Goal: Obtain resource: Obtain resource

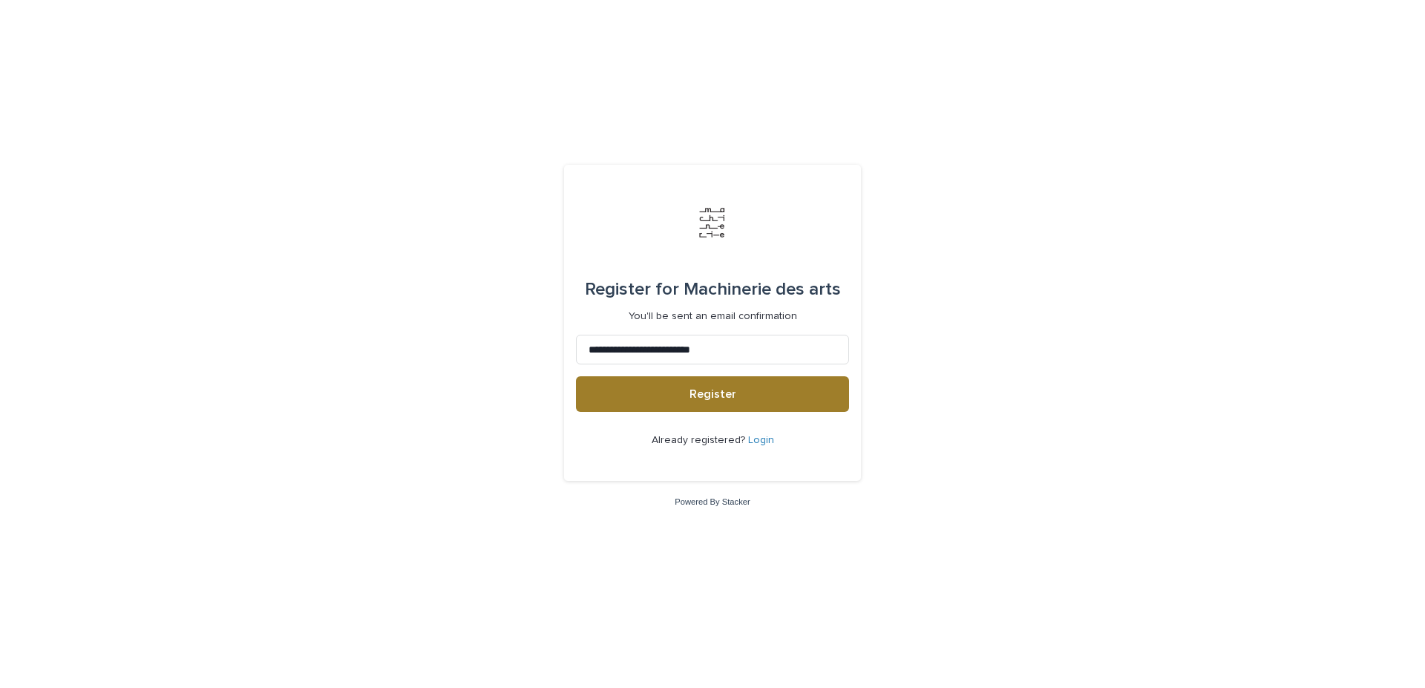
type input "**********"
click at [687, 390] on button "Register" at bounding box center [712, 394] width 273 height 36
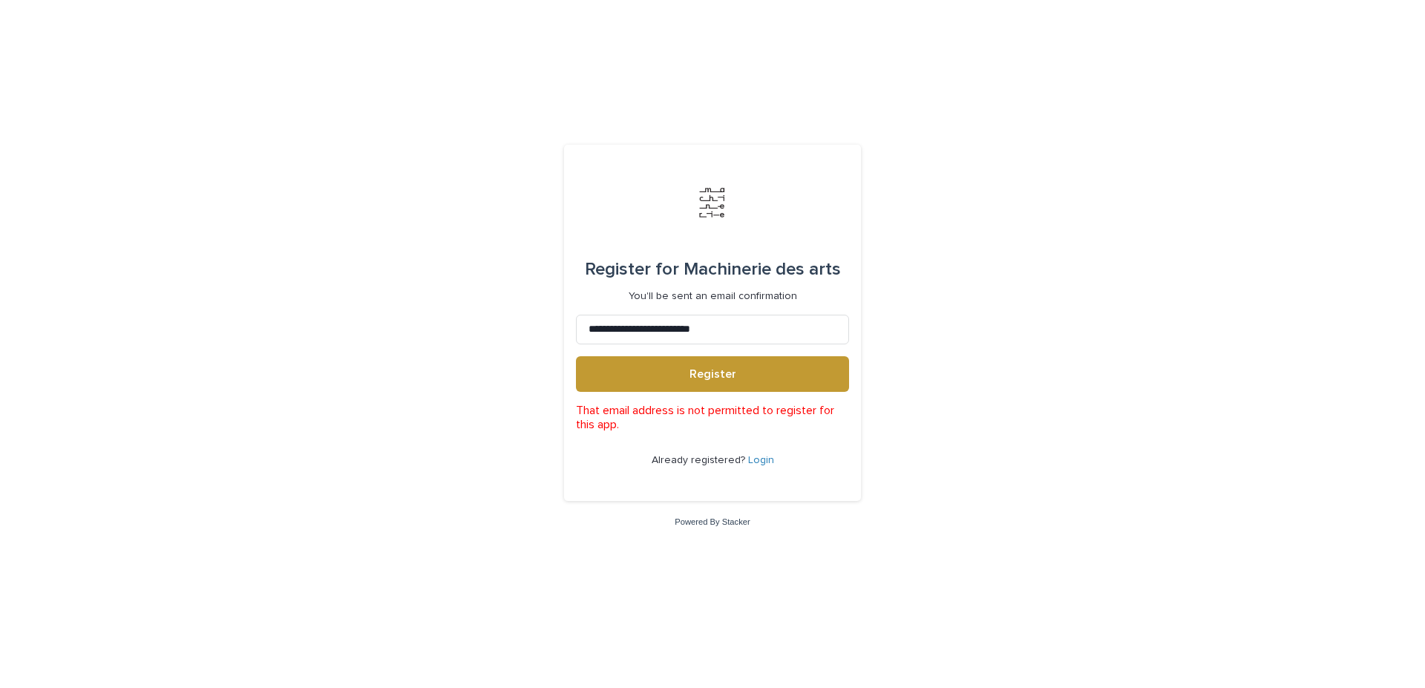
click at [750, 456] on link "Login" at bounding box center [761, 460] width 26 height 10
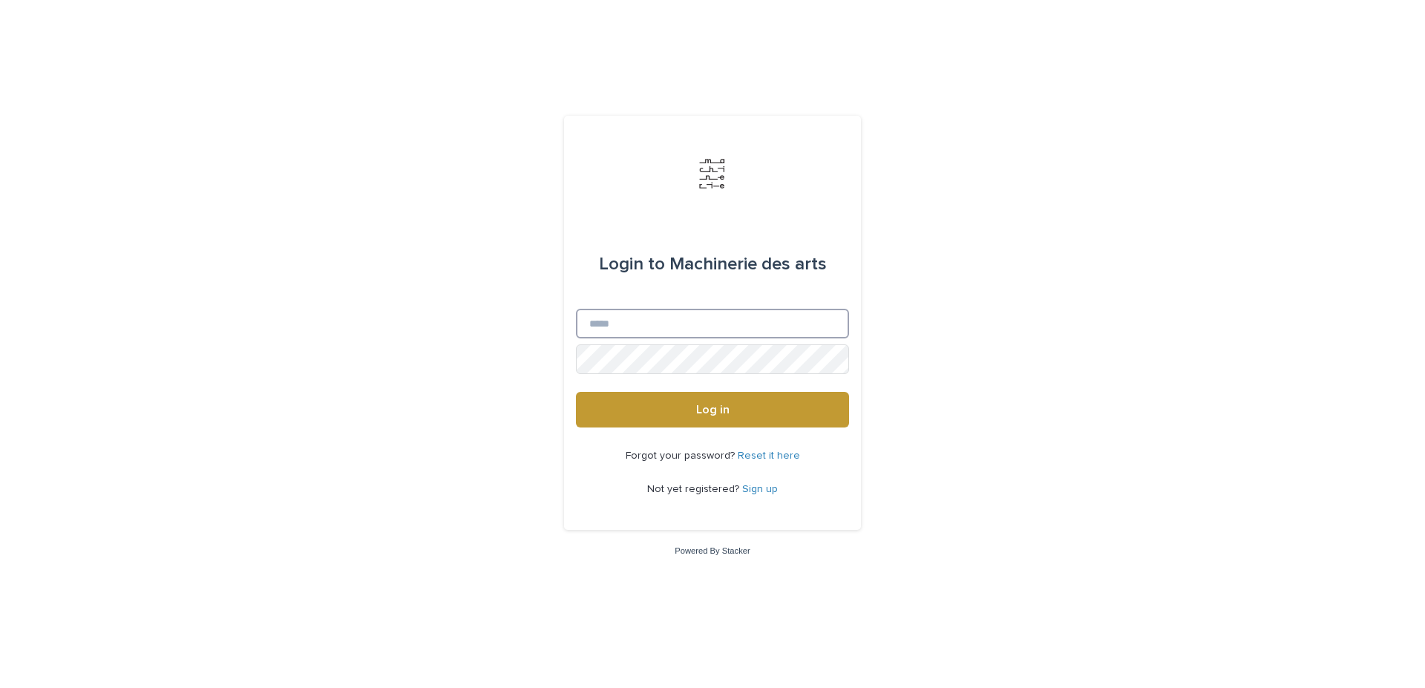
click at [615, 326] on input "Email" at bounding box center [712, 324] width 273 height 30
type input "**********"
click at [744, 457] on link "Reset it here" at bounding box center [769, 456] width 62 height 10
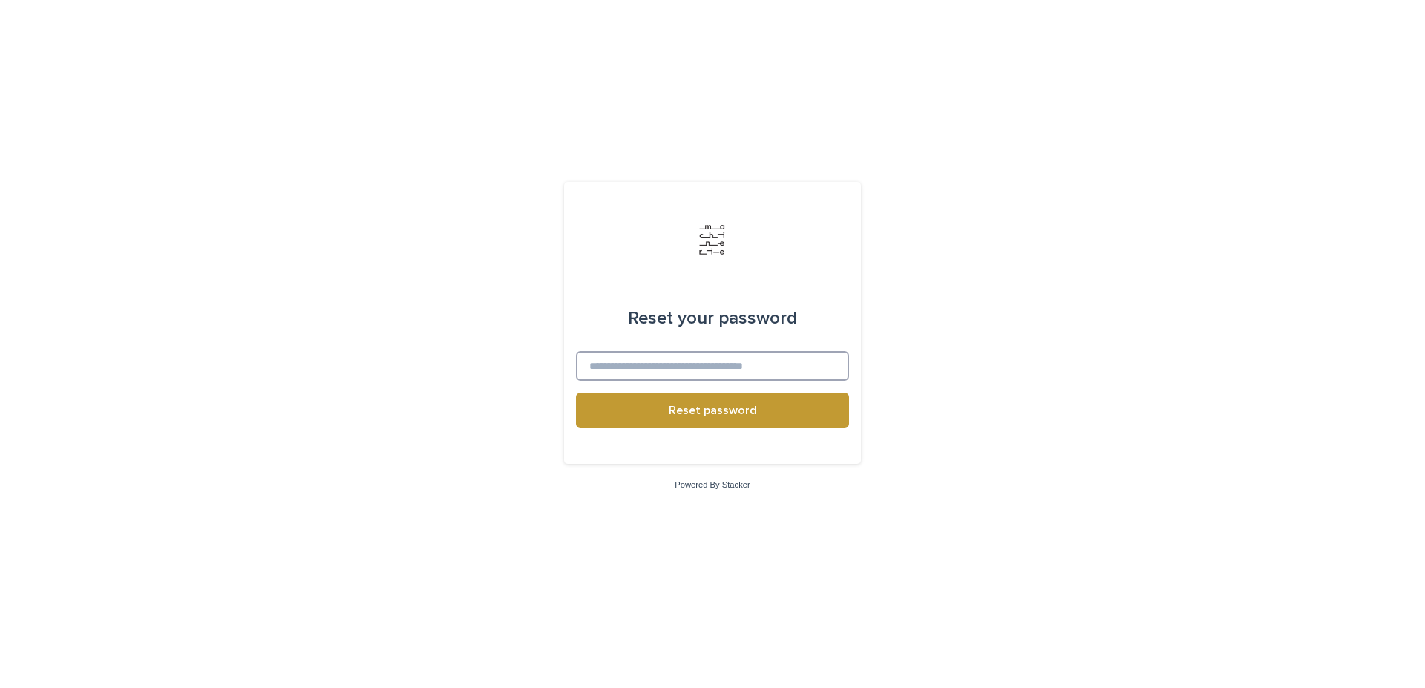
click at [677, 361] on input at bounding box center [712, 366] width 273 height 30
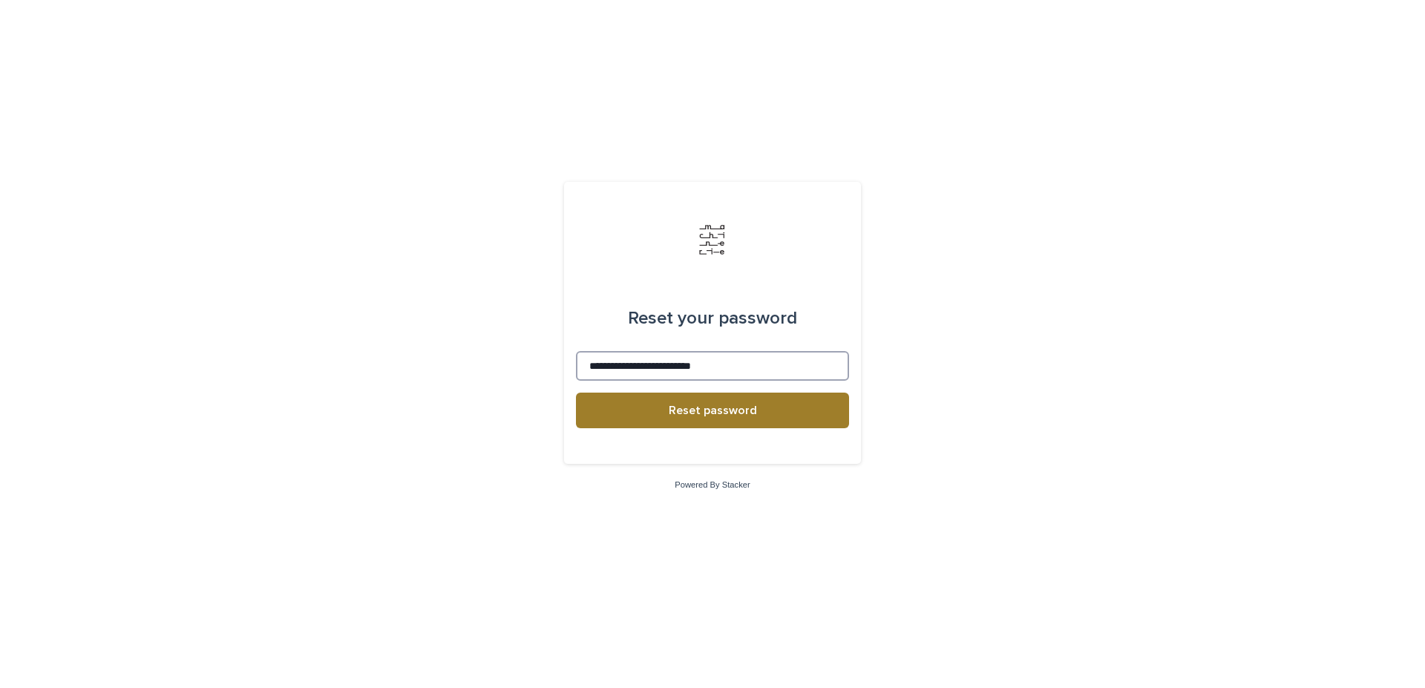
type input "**********"
click at [675, 413] on span "Reset password" at bounding box center [713, 411] width 88 height 12
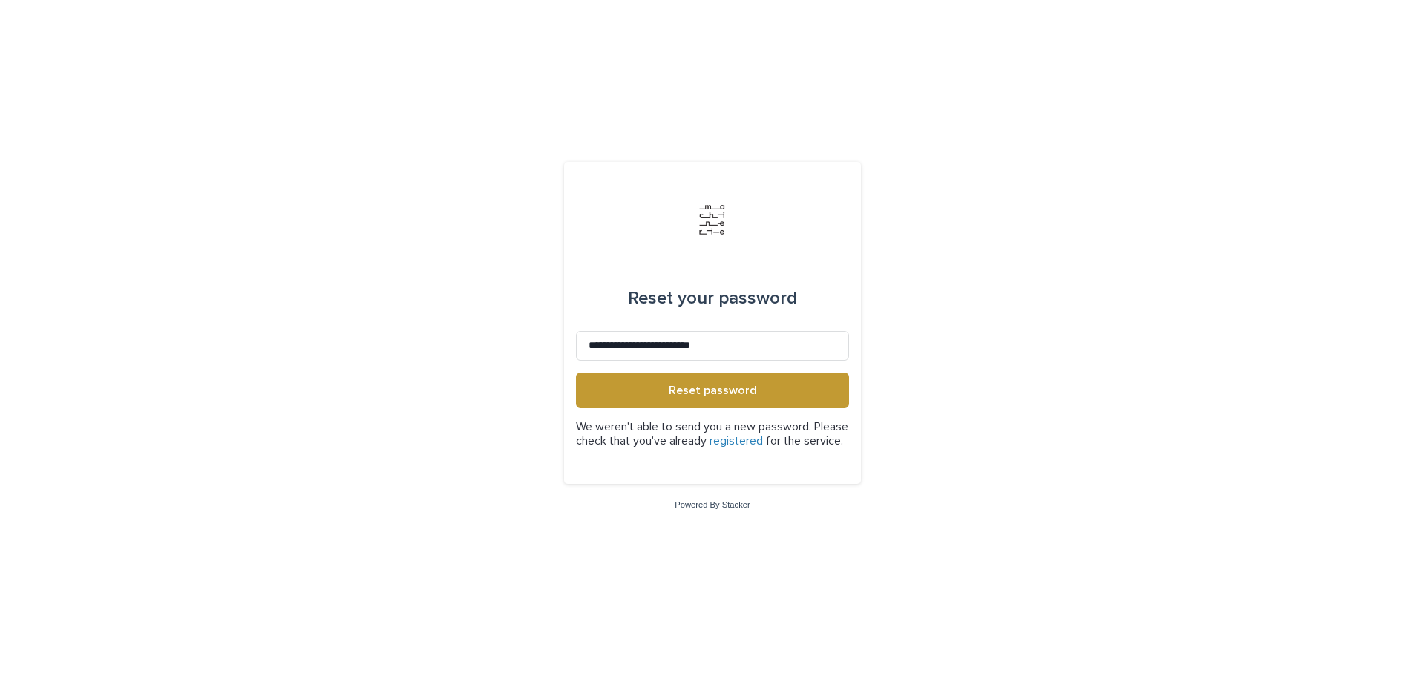
click at [763, 435] on link "registered" at bounding box center [736, 441] width 53 height 12
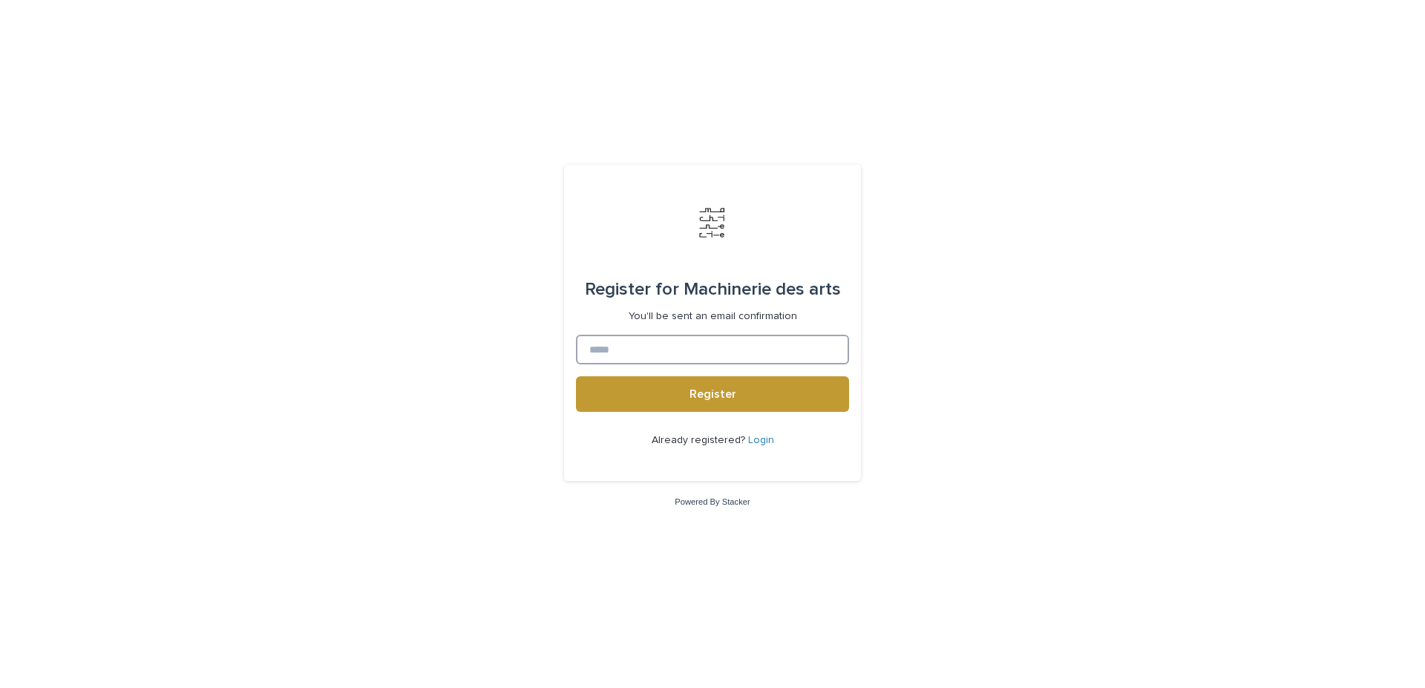
click at [655, 342] on input at bounding box center [712, 350] width 273 height 30
click at [642, 402] on button "Register" at bounding box center [712, 394] width 273 height 36
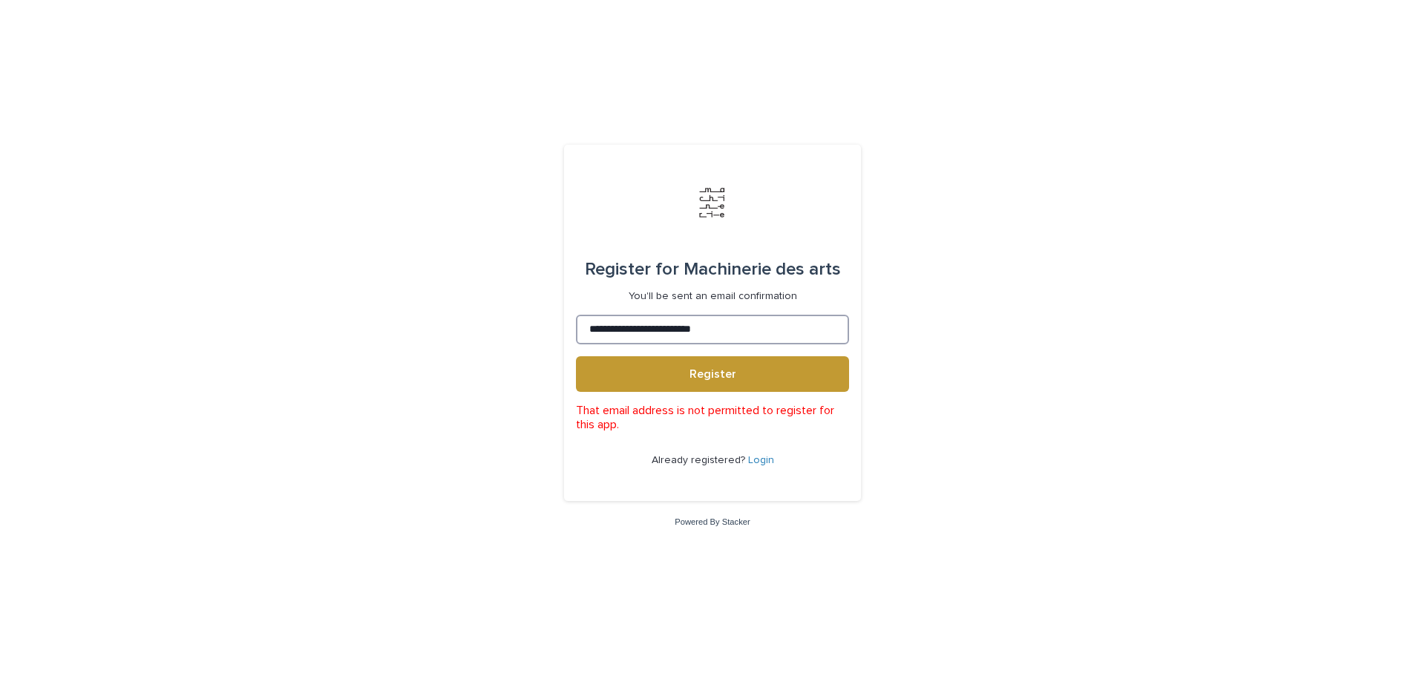
drag, startPoint x: 771, startPoint y: 335, endPoint x: 447, endPoint y: 320, distance: 324.7
click at [576, 320] on input "**********" at bounding box center [712, 330] width 273 height 30
type input "**********"
click at [624, 376] on button "Register" at bounding box center [712, 374] width 273 height 36
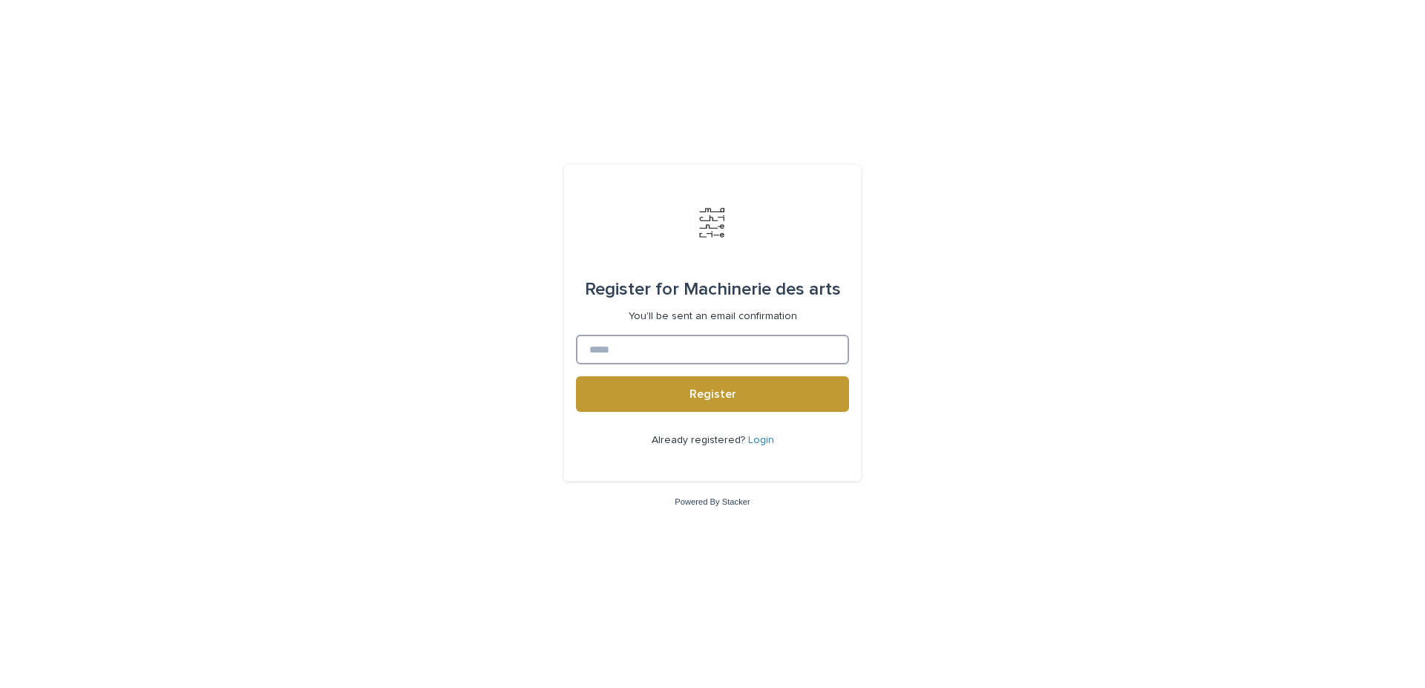
click at [655, 347] on input at bounding box center [712, 350] width 273 height 30
type input "**********"
click at [576, 376] on button "Register" at bounding box center [712, 394] width 273 height 36
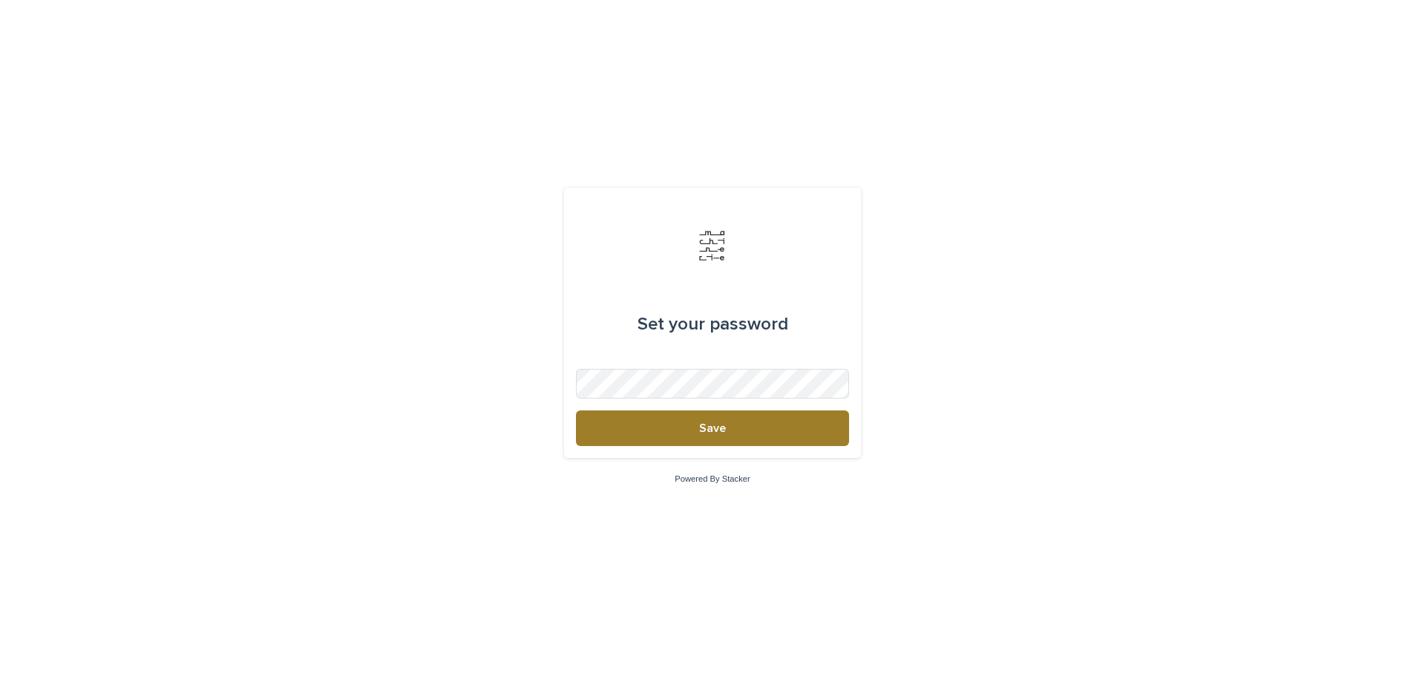
click at [652, 433] on button "Save" at bounding box center [712, 428] width 273 height 36
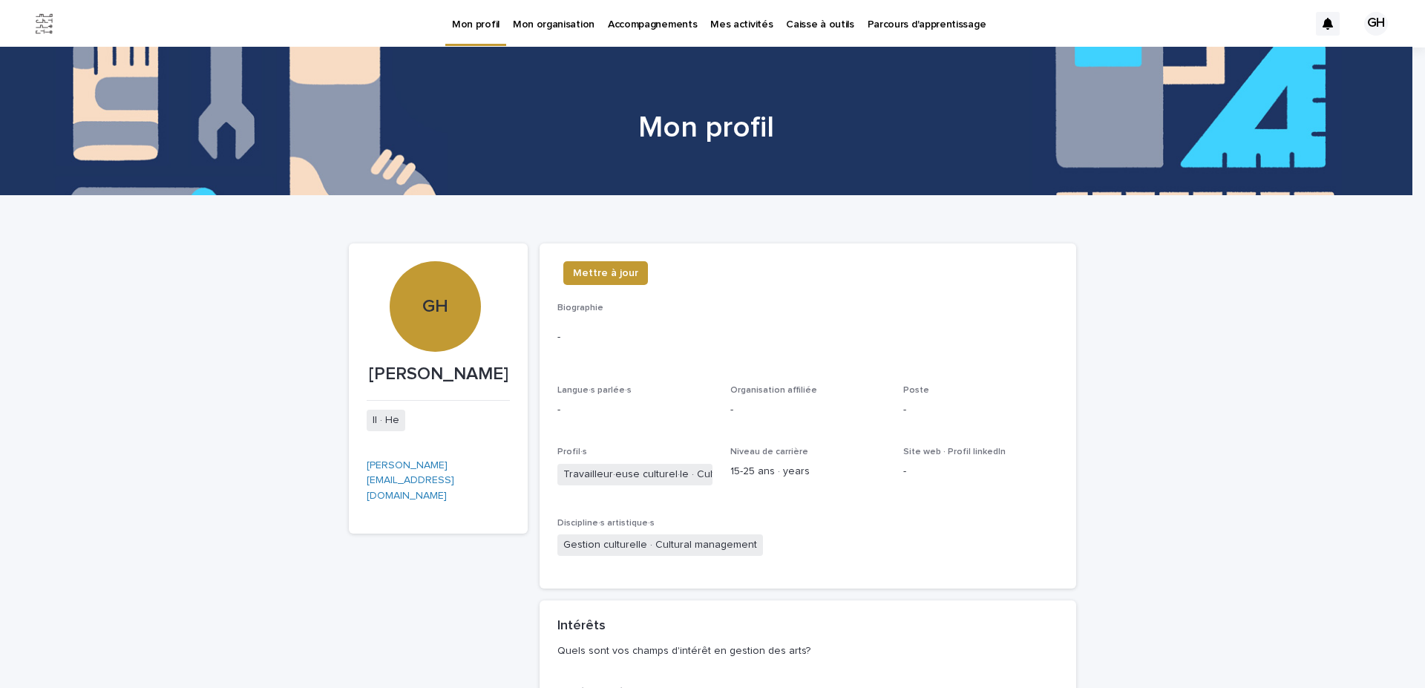
click at [786, 18] on p "Caisse à outils" at bounding box center [820, 15] width 68 height 31
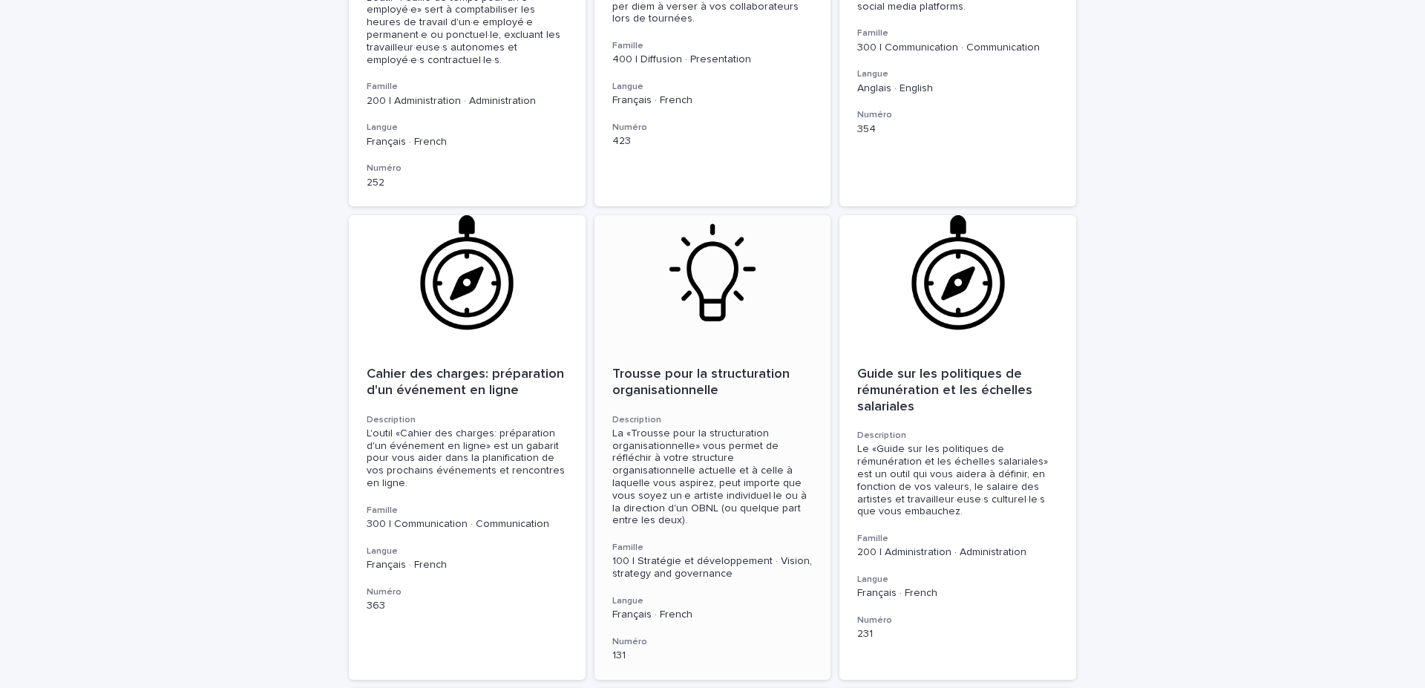
scroll to position [624, 0]
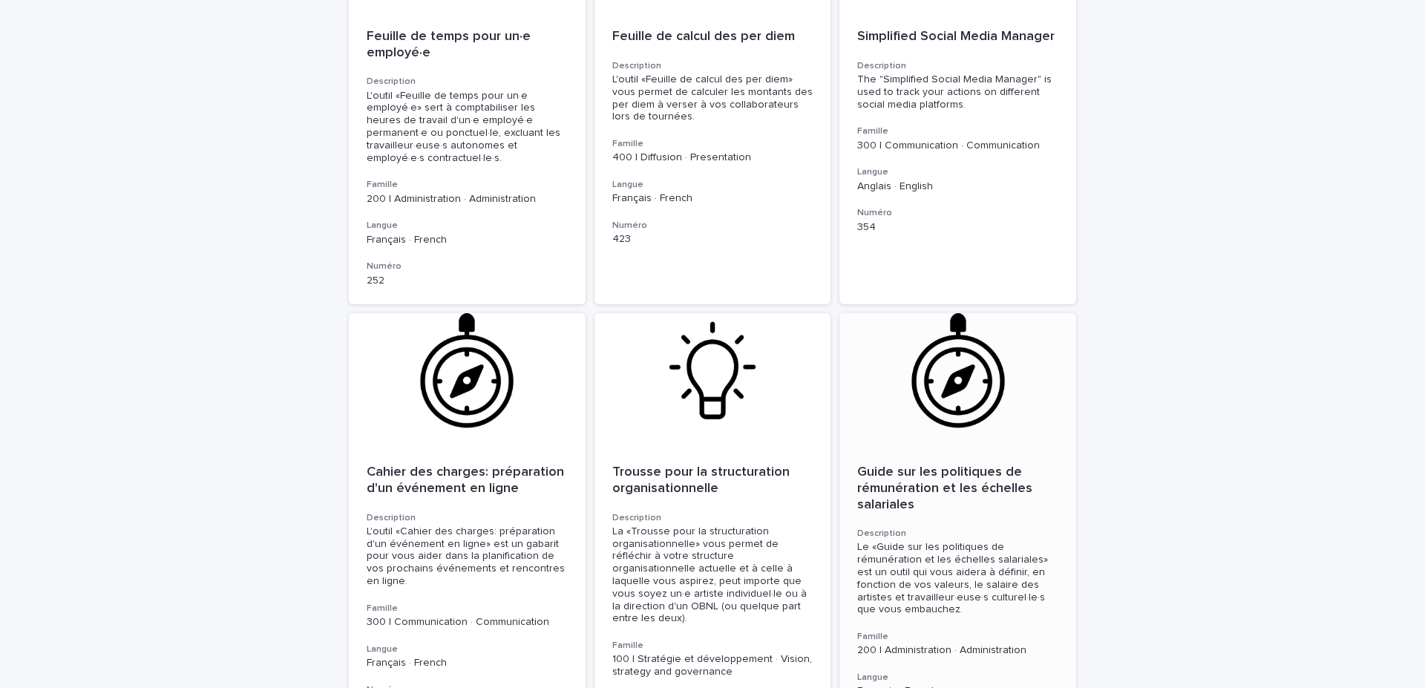
scroll to position [499, 0]
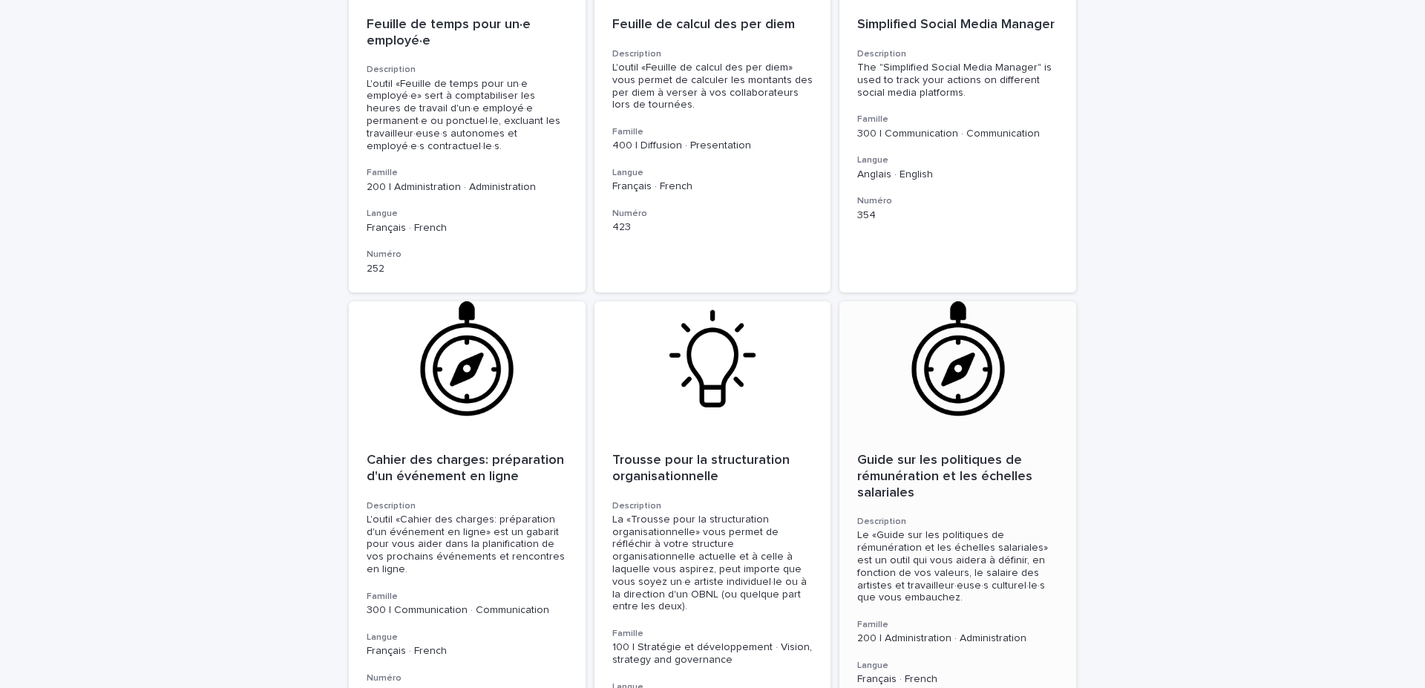
click at [905, 458] on p "Guide sur les politiques de rémunération et les échelles salariales" at bounding box center [957, 477] width 201 height 48
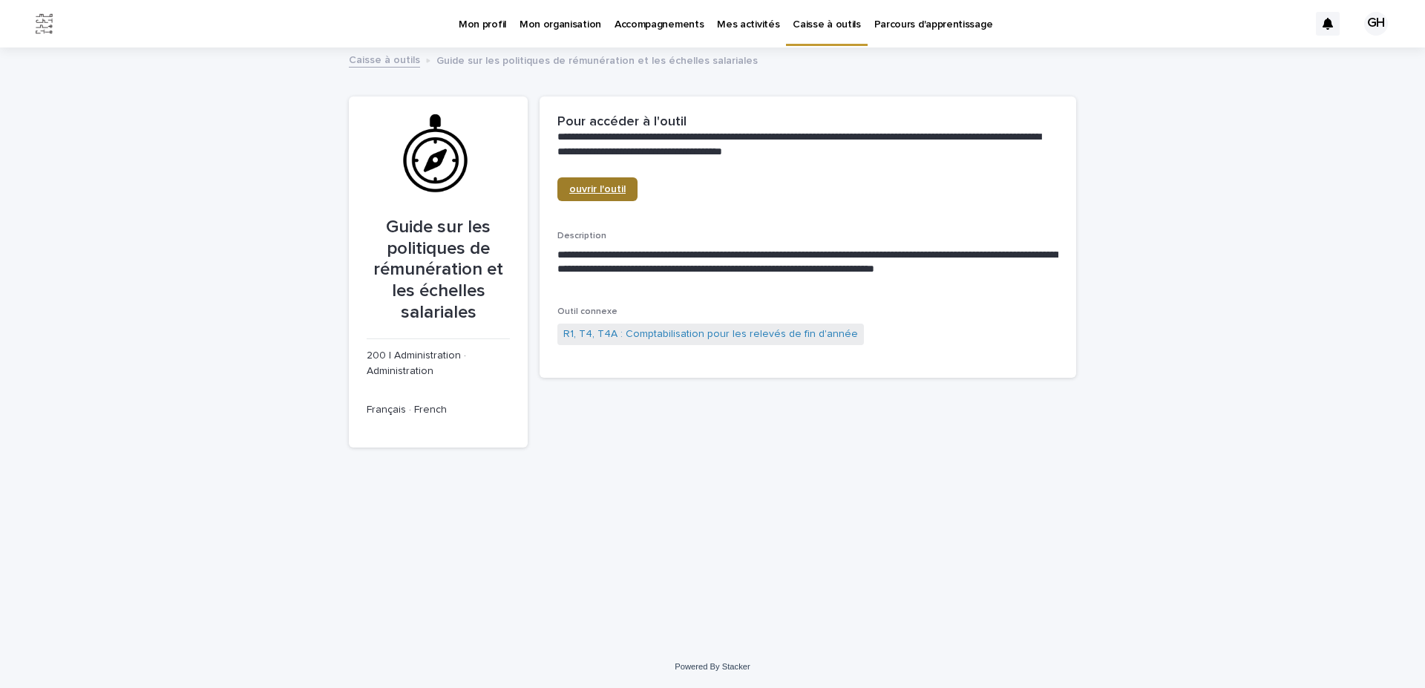
click at [598, 190] on span "ouvrir l'outil" at bounding box center [597, 189] width 56 height 10
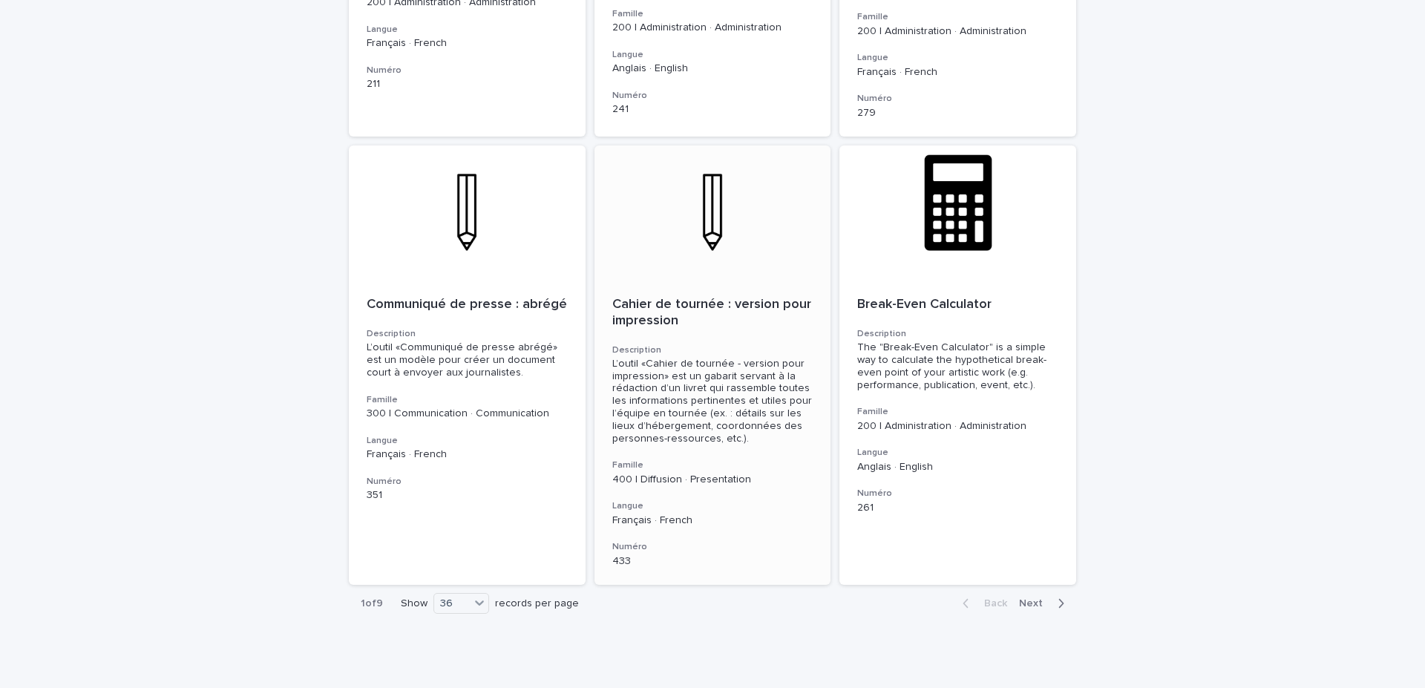
scroll to position [5060, 0]
click at [449, 595] on div "36" at bounding box center [452, 603] width 36 height 16
drag, startPoint x: 694, startPoint y: 584, endPoint x: 721, endPoint y: 573, distance: 28.9
click at [1026, 598] on span "Next" at bounding box center [1035, 603] width 33 height 10
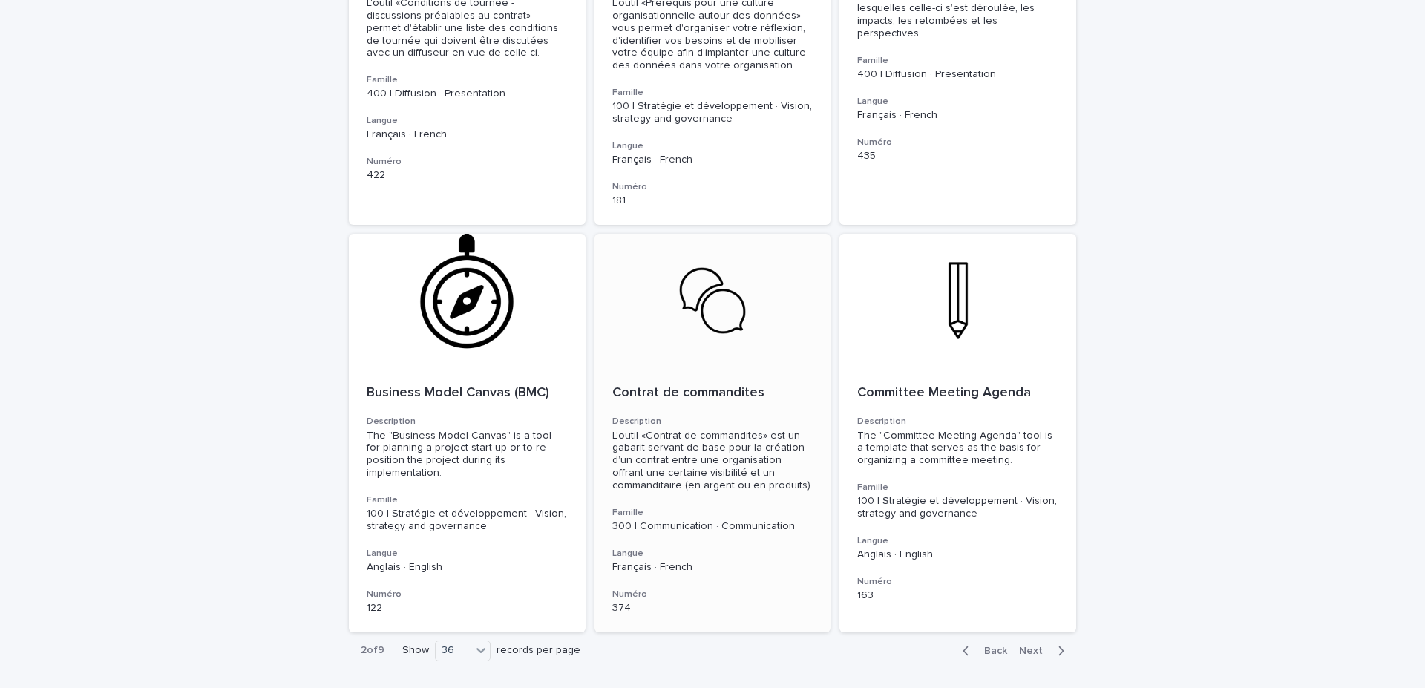
scroll to position [5021, 0]
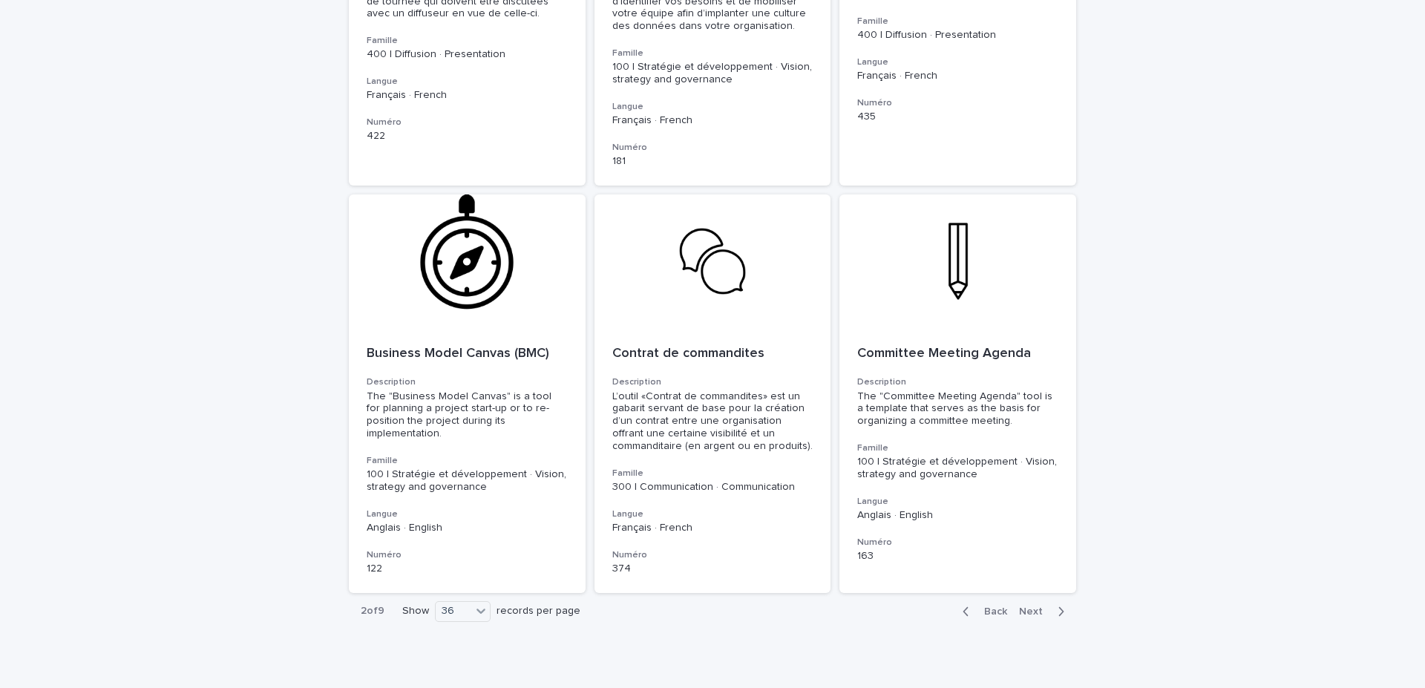
click at [1027, 606] on span "Next" at bounding box center [1035, 611] width 33 height 10
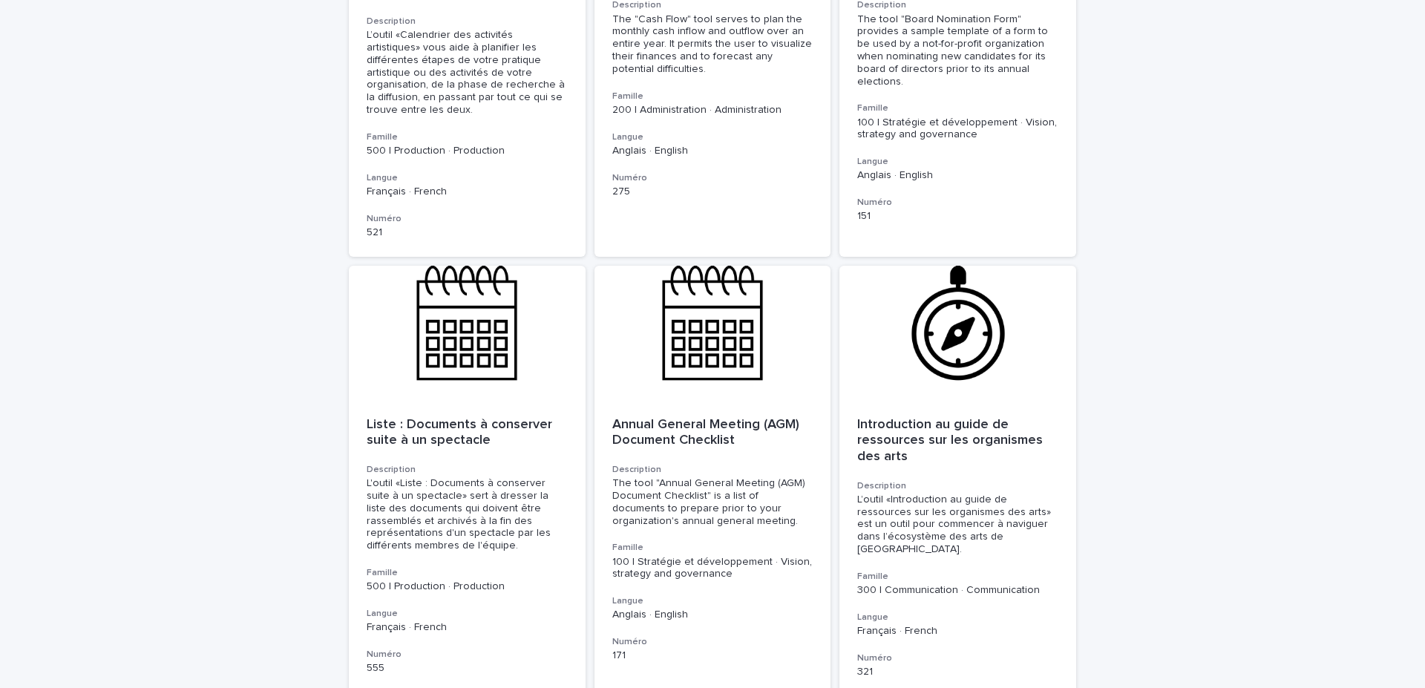
scroll to position [5113, 0]
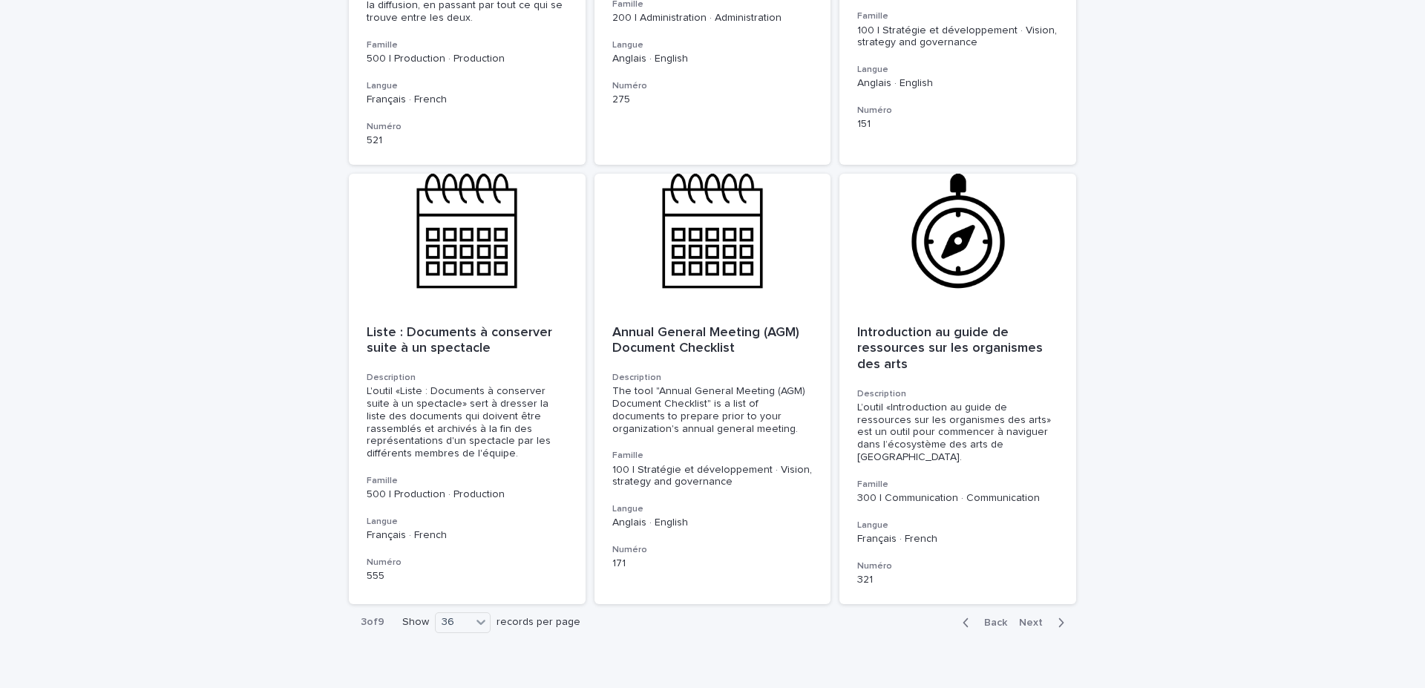
click at [1035, 618] on span "Next" at bounding box center [1035, 623] width 33 height 10
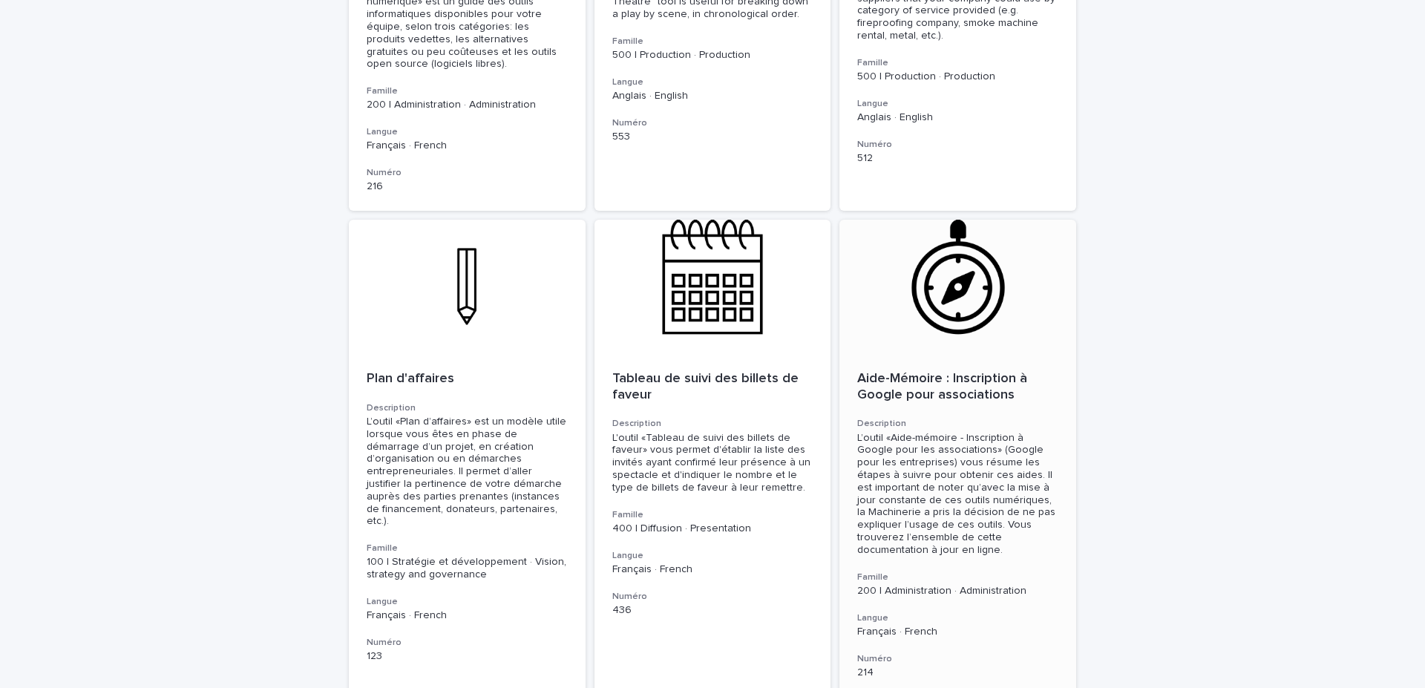
scroll to position [4926, 0]
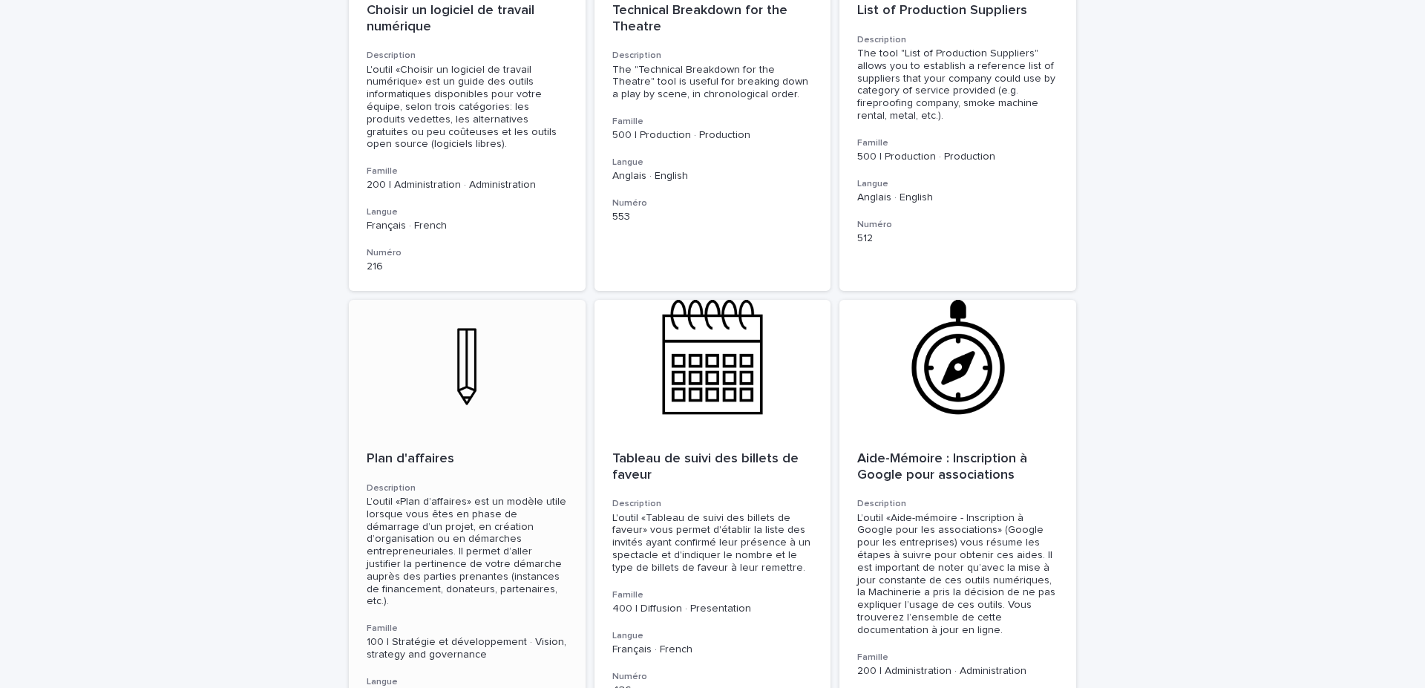
drag, startPoint x: 410, startPoint y: 421, endPoint x: 421, endPoint y: 416, distance: 11.3
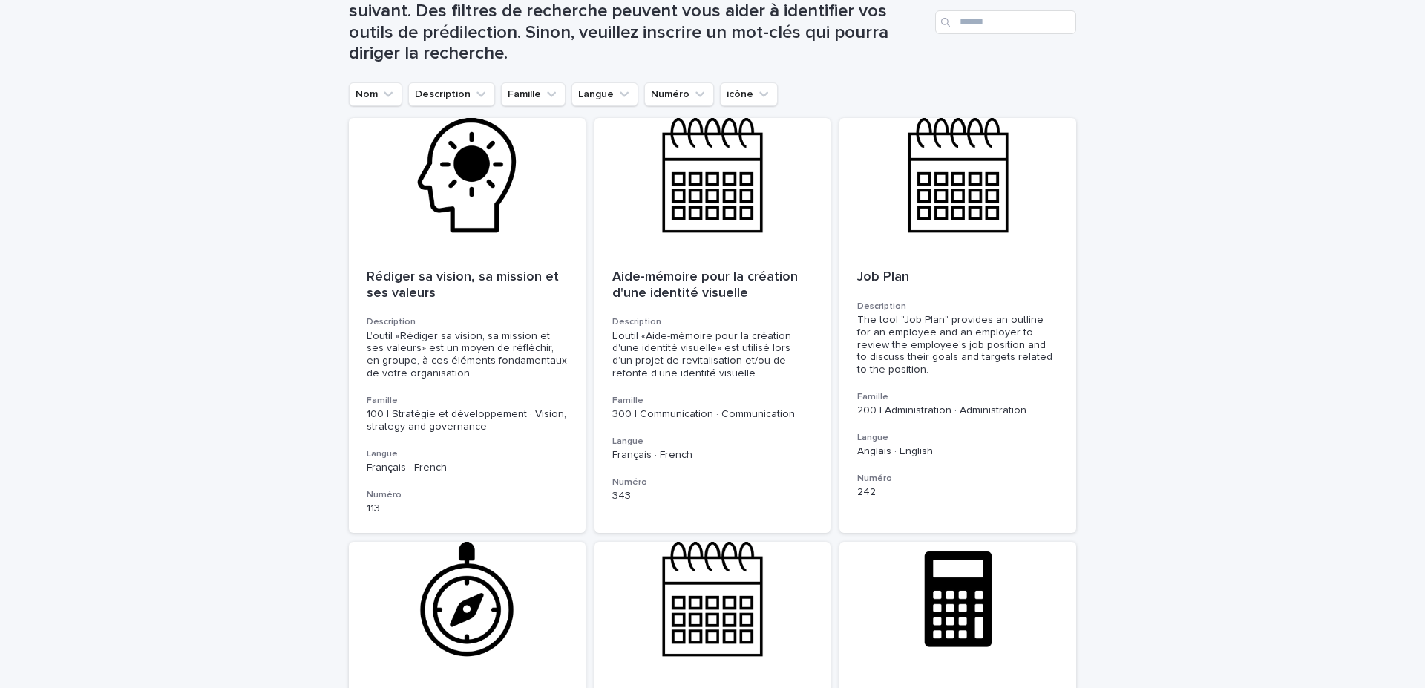
scroll to position [0, 0]
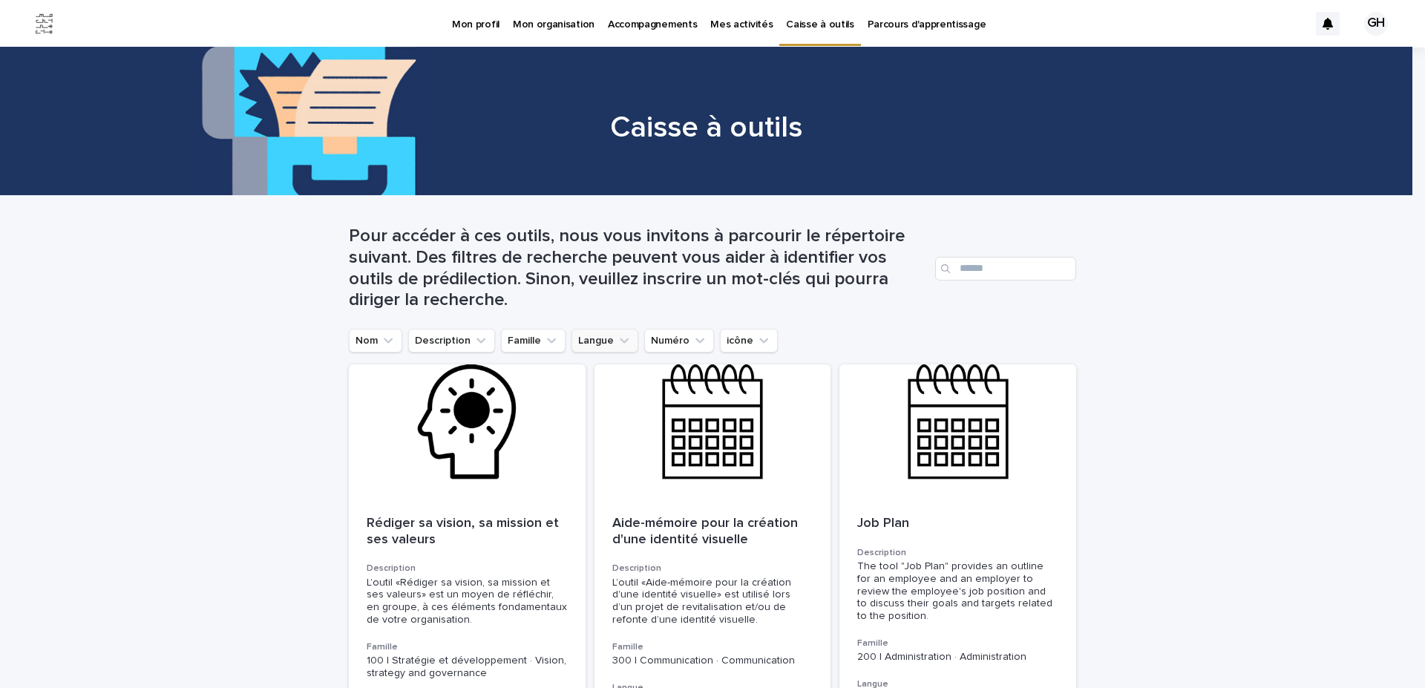
click at [588, 338] on button "Langue" at bounding box center [605, 341] width 67 height 24
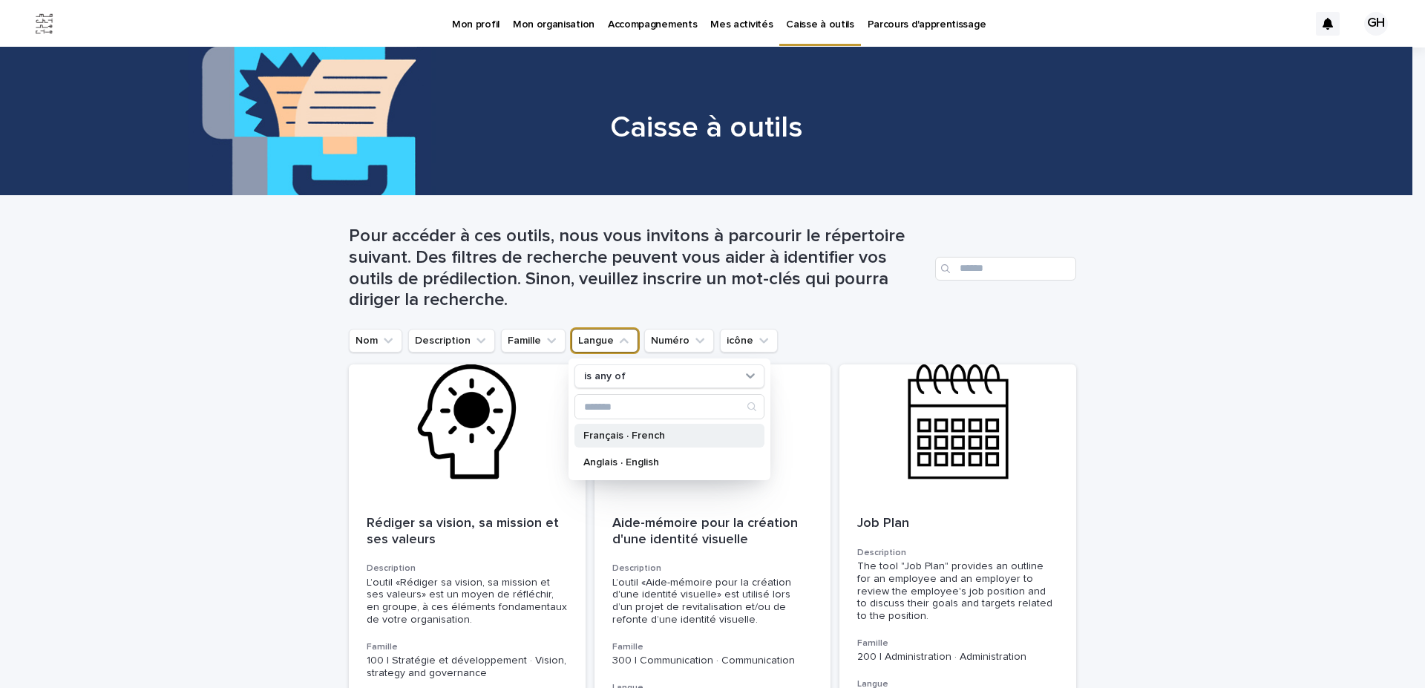
click at [598, 441] on div "Français · French" at bounding box center [670, 436] width 190 height 24
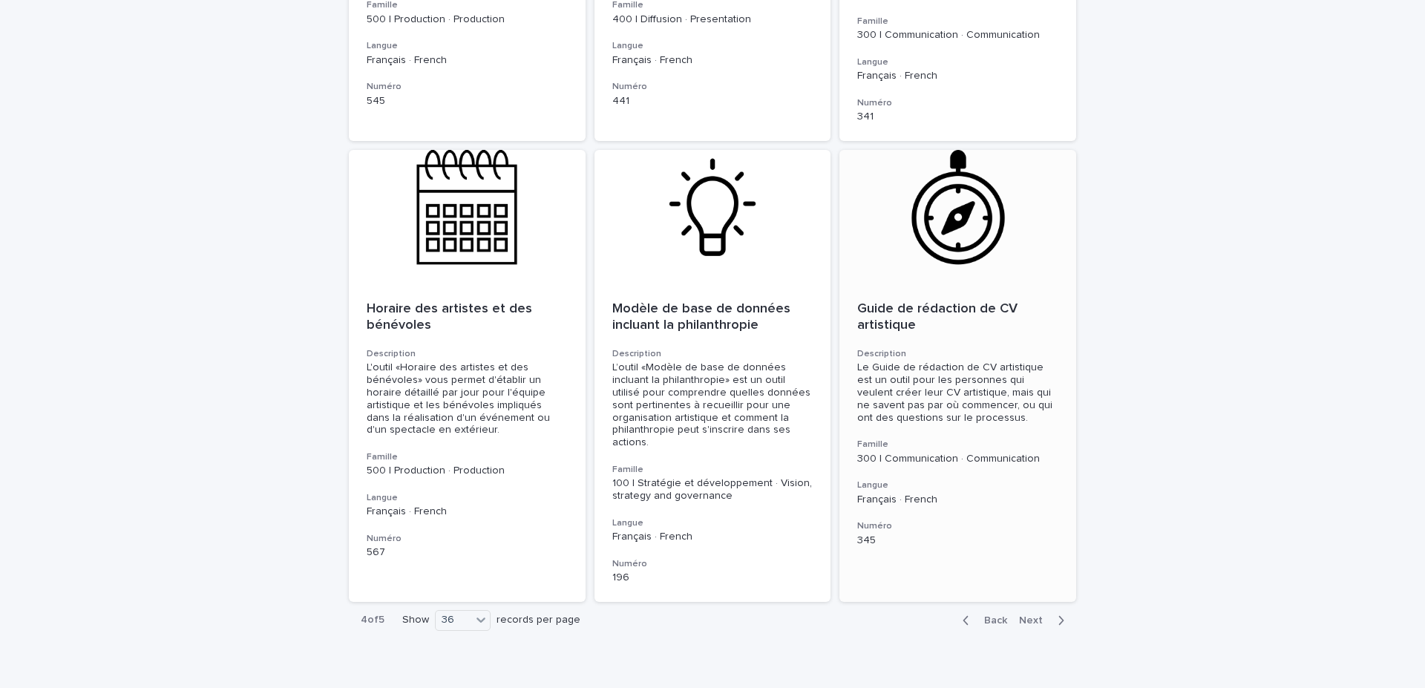
scroll to position [5180, 0]
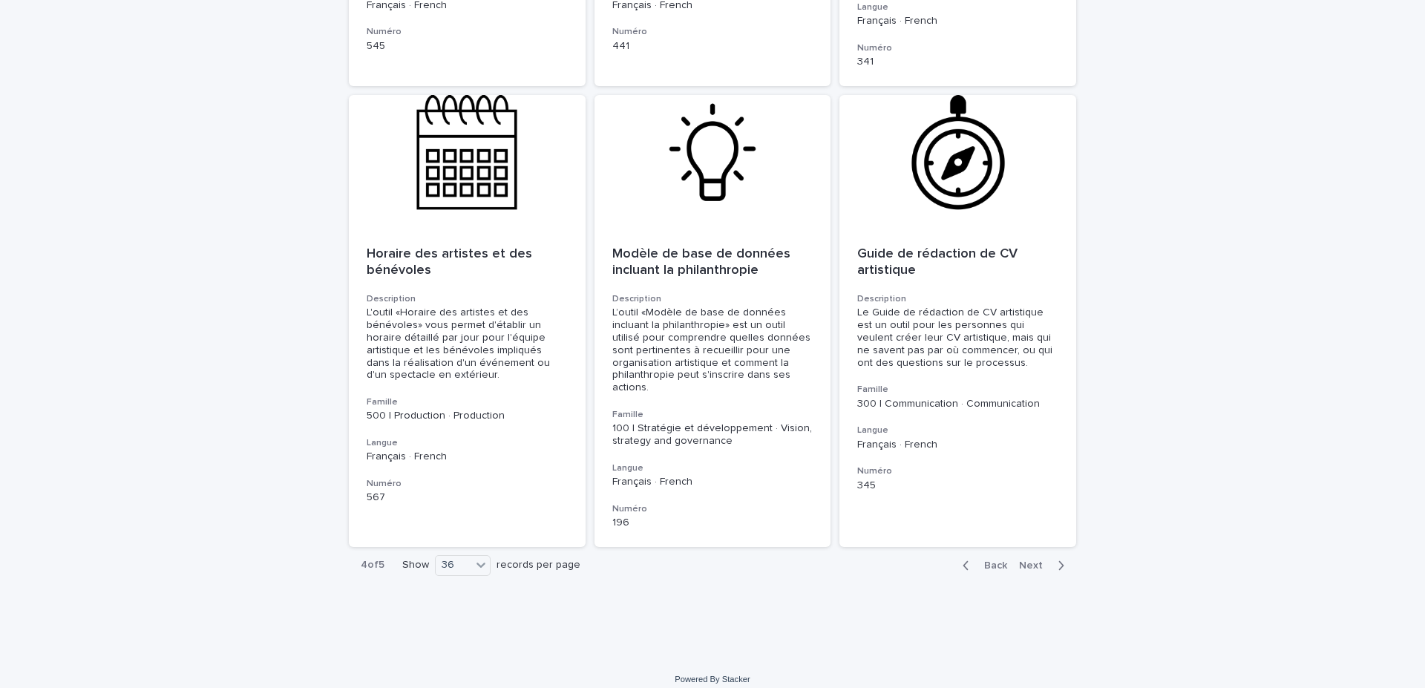
click at [1026, 560] on span "Next" at bounding box center [1035, 565] width 33 height 10
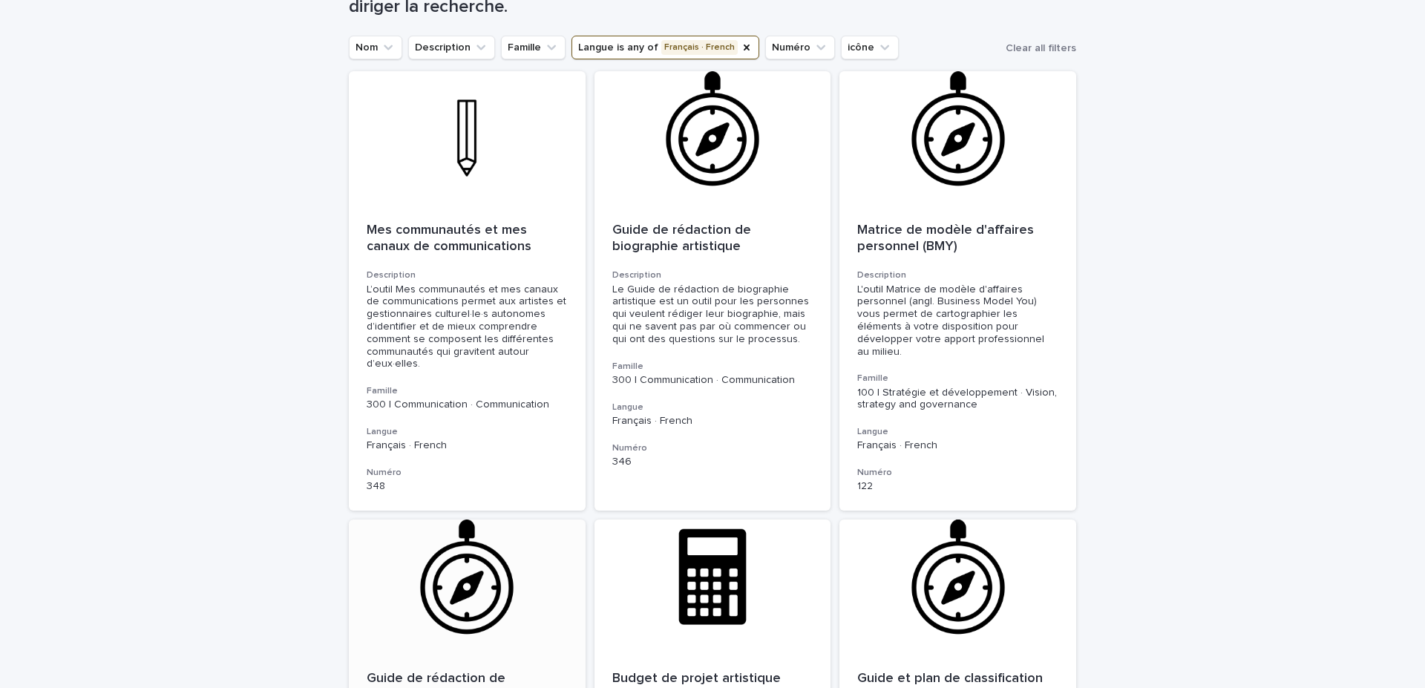
scroll to position [192, 0]
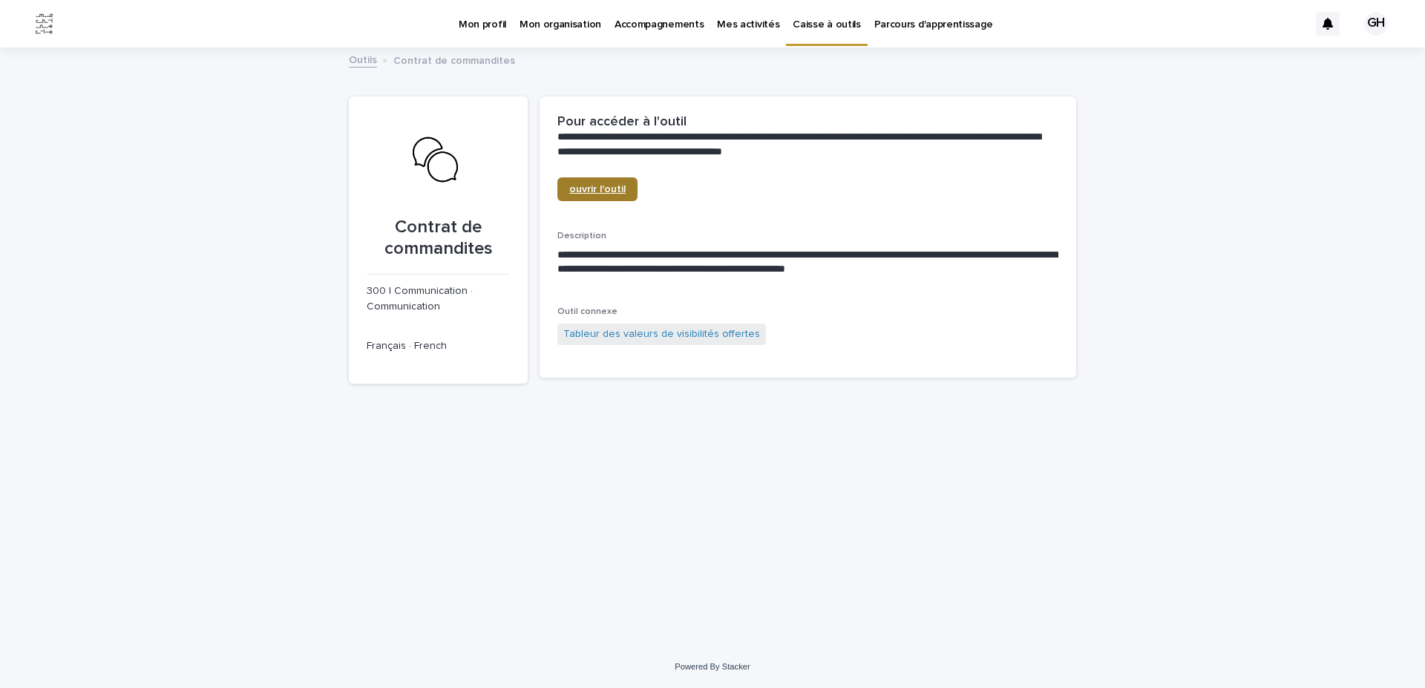
click at [582, 191] on span "ouvrir l'outil" at bounding box center [597, 189] width 56 height 10
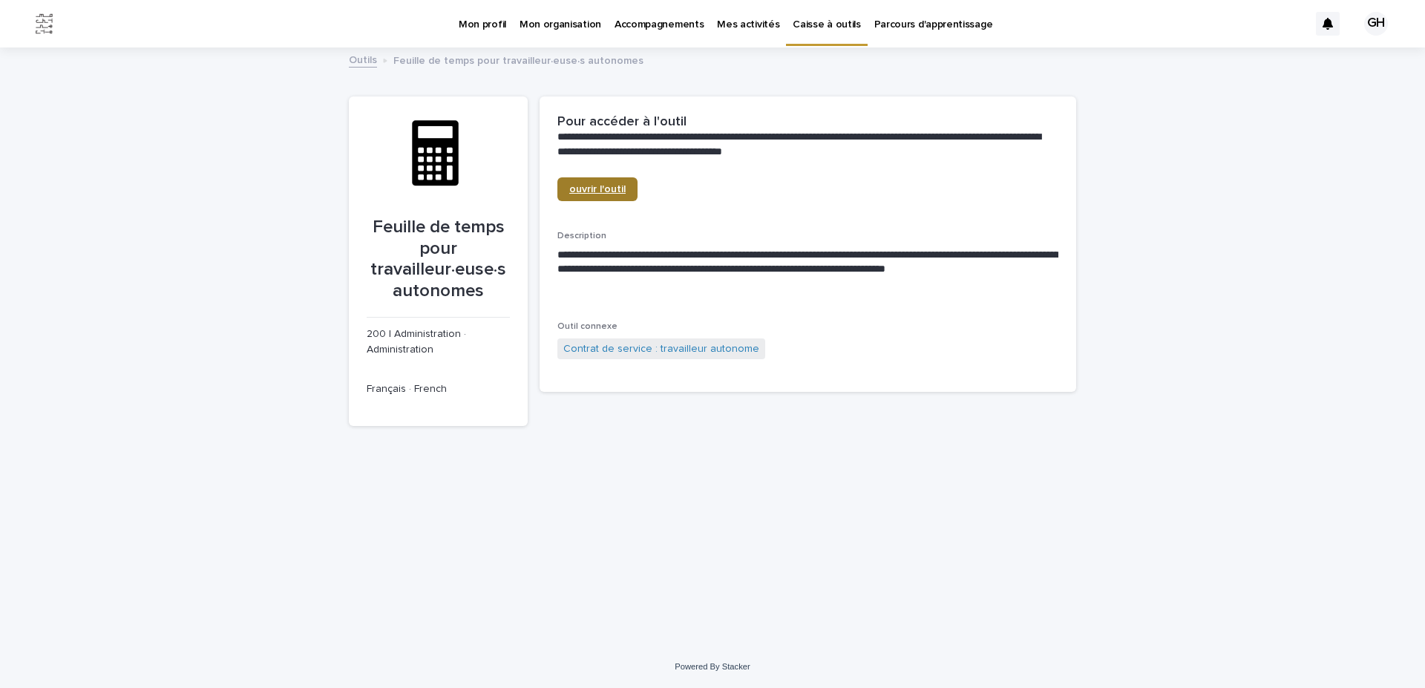
click at [593, 178] on link "ouvrir l'outil" at bounding box center [597, 189] width 80 height 24
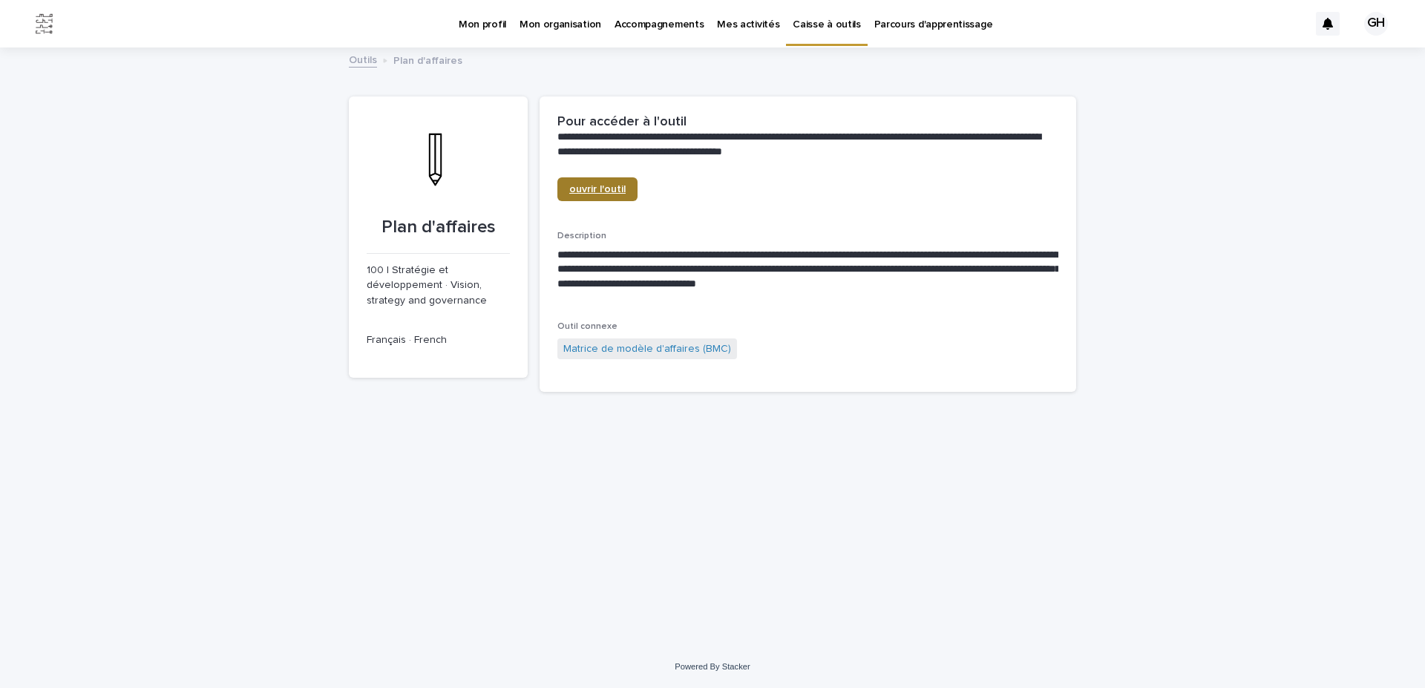
click at [578, 180] on link "ouvrir l'outil" at bounding box center [597, 189] width 80 height 24
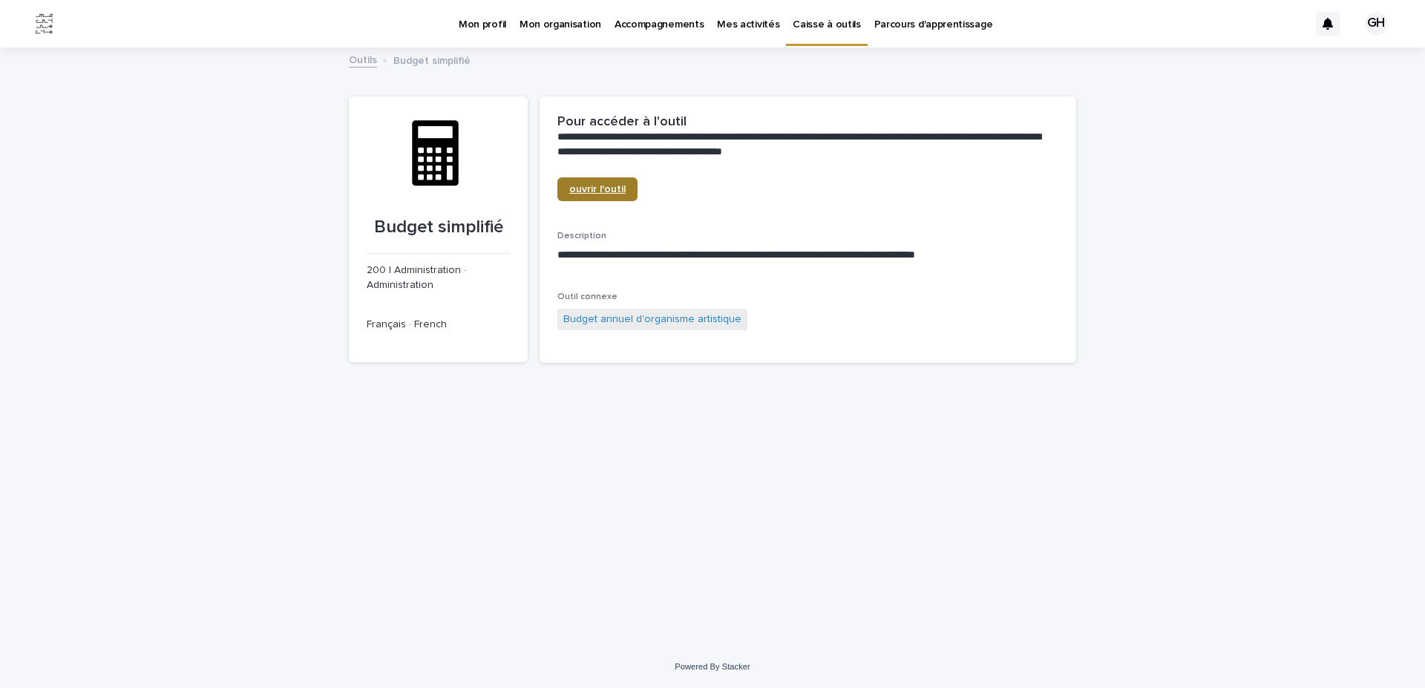
click at [602, 198] on link "ouvrir l'outil" at bounding box center [597, 189] width 80 height 24
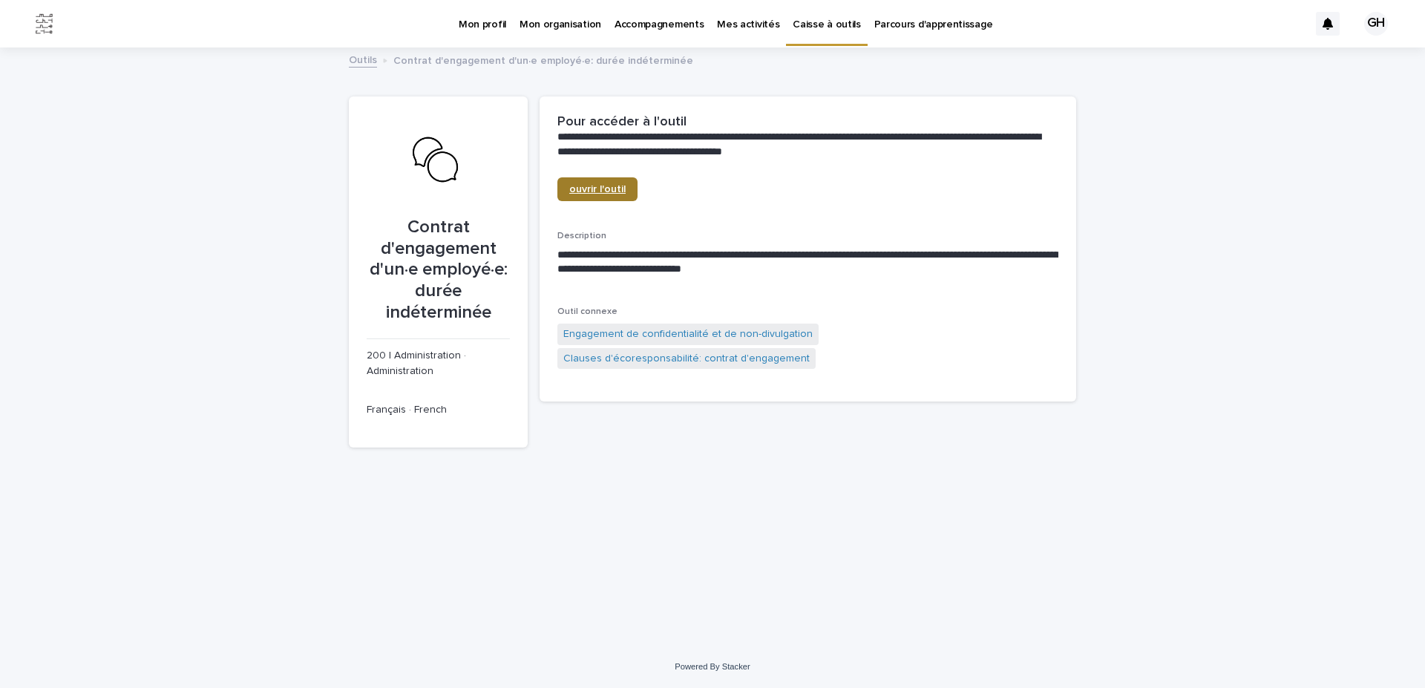
click at [606, 192] on span "ouvrir l'outil" at bounding box center [597, 189] width 56 height 10
click at [589, 190] on span "ouvrir l'outil" at bounding box center [597, 189] width 56 height 10
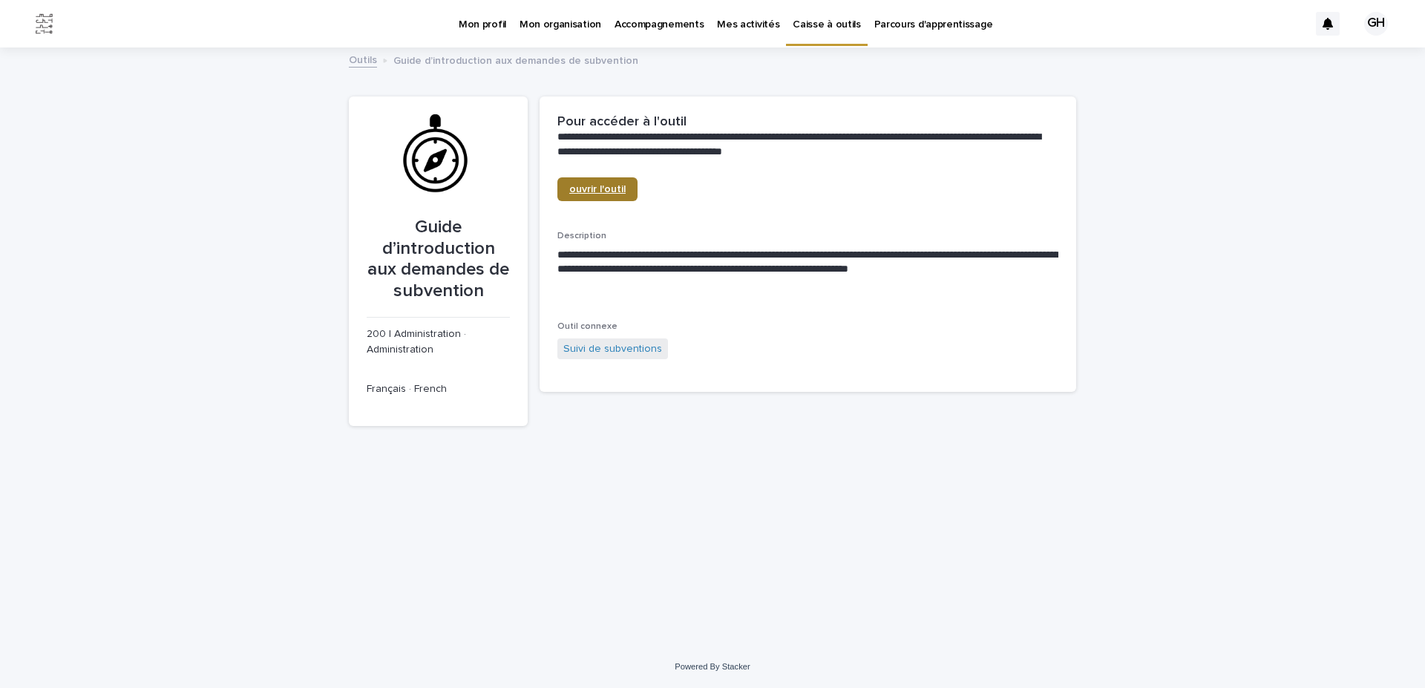
click at [582, 184] on link "ouvrir l'outil" at bounding box center [597, 189] width 80 height 24
